Goal: Register for event/course

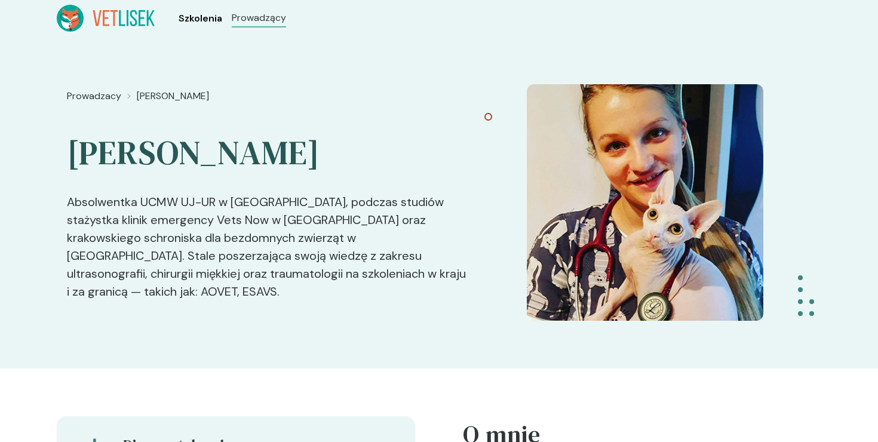
click at [209, 17] on span "Szkolenia" at bounding box center [201, 18] width 44 height 14
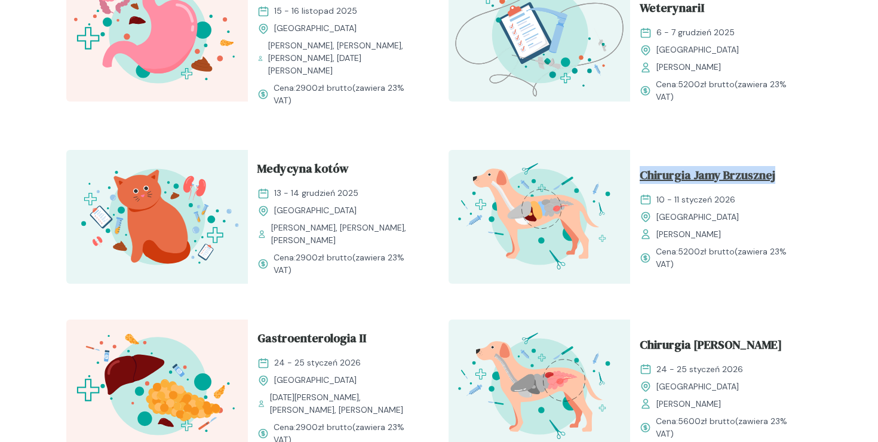
scroll to position [1142, 0]
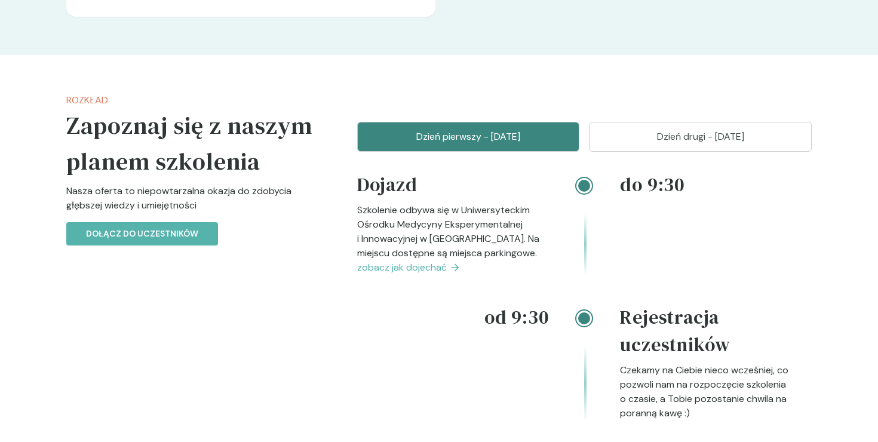
scroll to position [1219, 0]
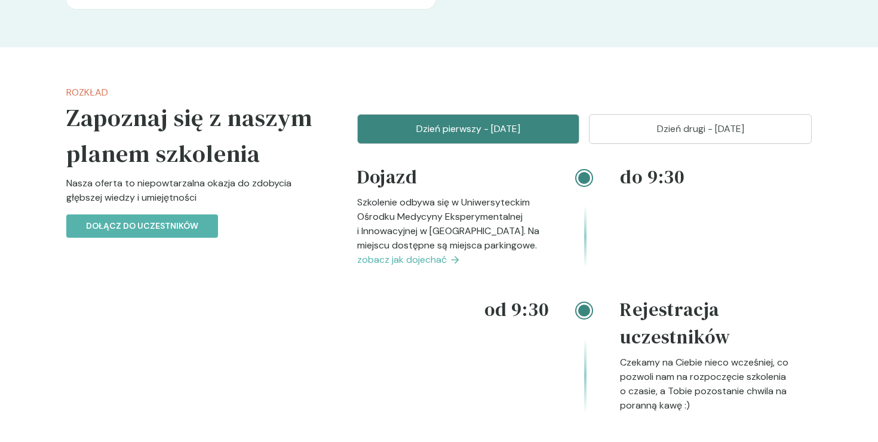
click at [671, 120] on button "Dzień drugi - [DATE]" at bounding box center [700, 129] width 223 height 30
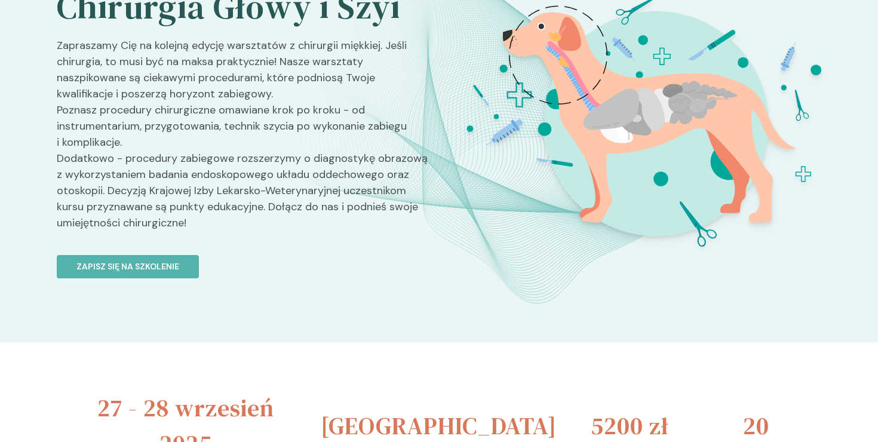
scroll to position [0, 0]
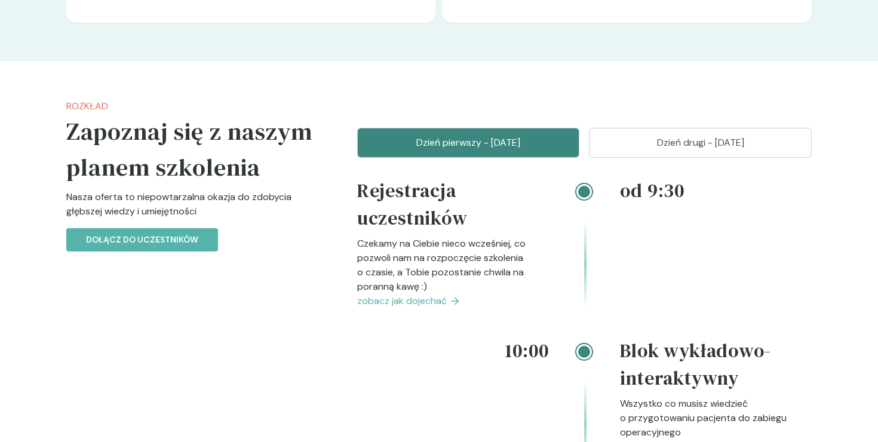
scroll to position [1333, 0]
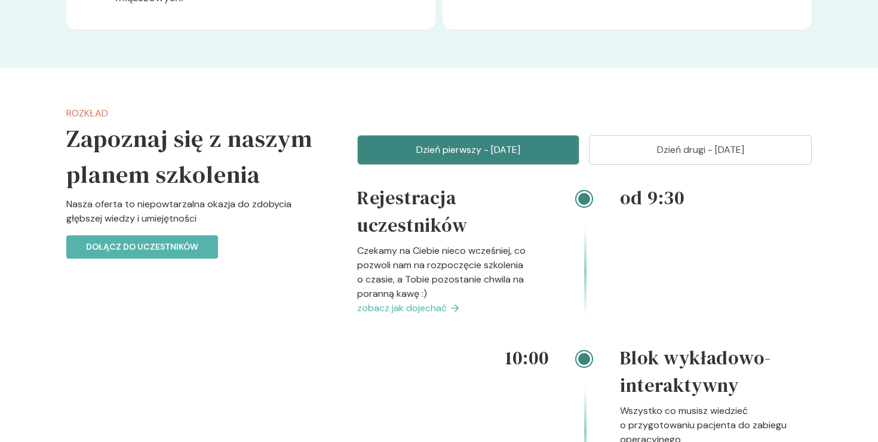
click at [654, 150] on p "Dzień drugi - 11 styczeń" at bounding box center [700, 150] width 193 height 14
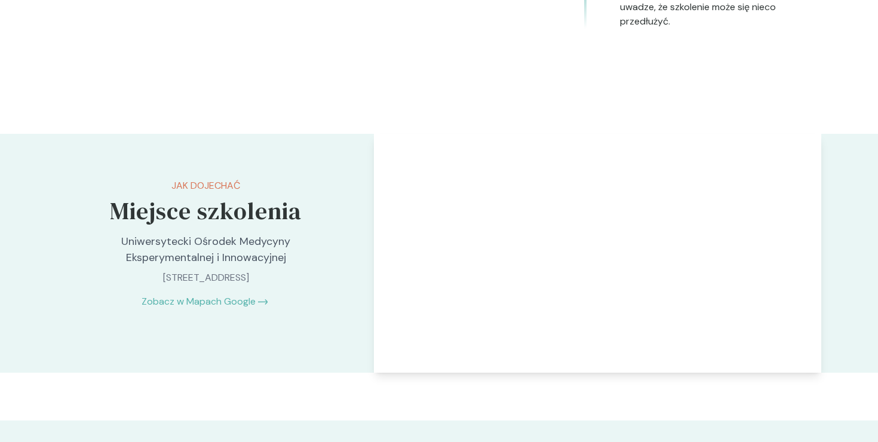
scroll to position [1982, 0]
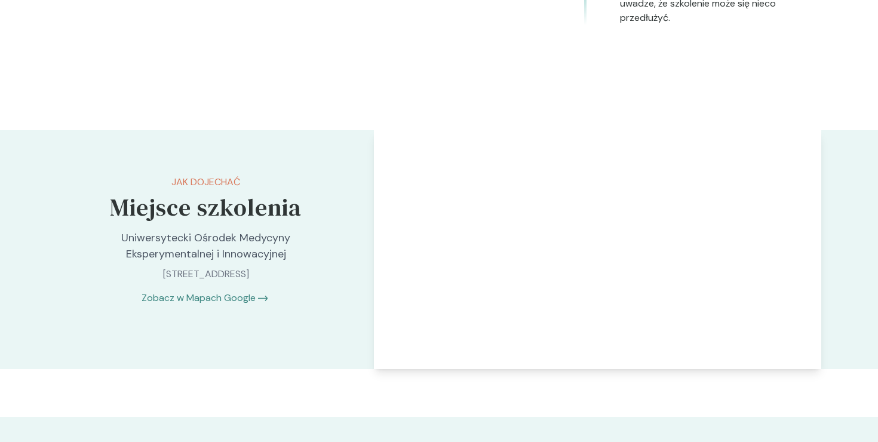
click at [233, 302] on link "Zobacz w Mapach Google" at bounding box center [199, 298] width 114 height 14
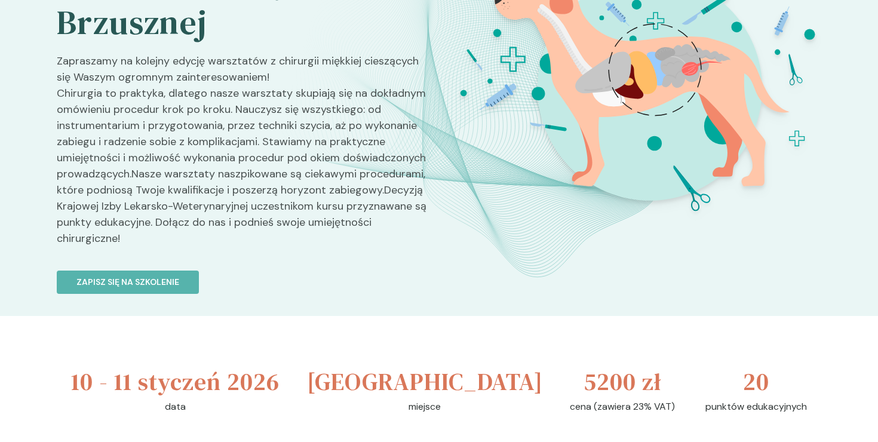
scroll to position [0, 0]
